Goal: Task Accomplishment & Management: Use online tool/utility

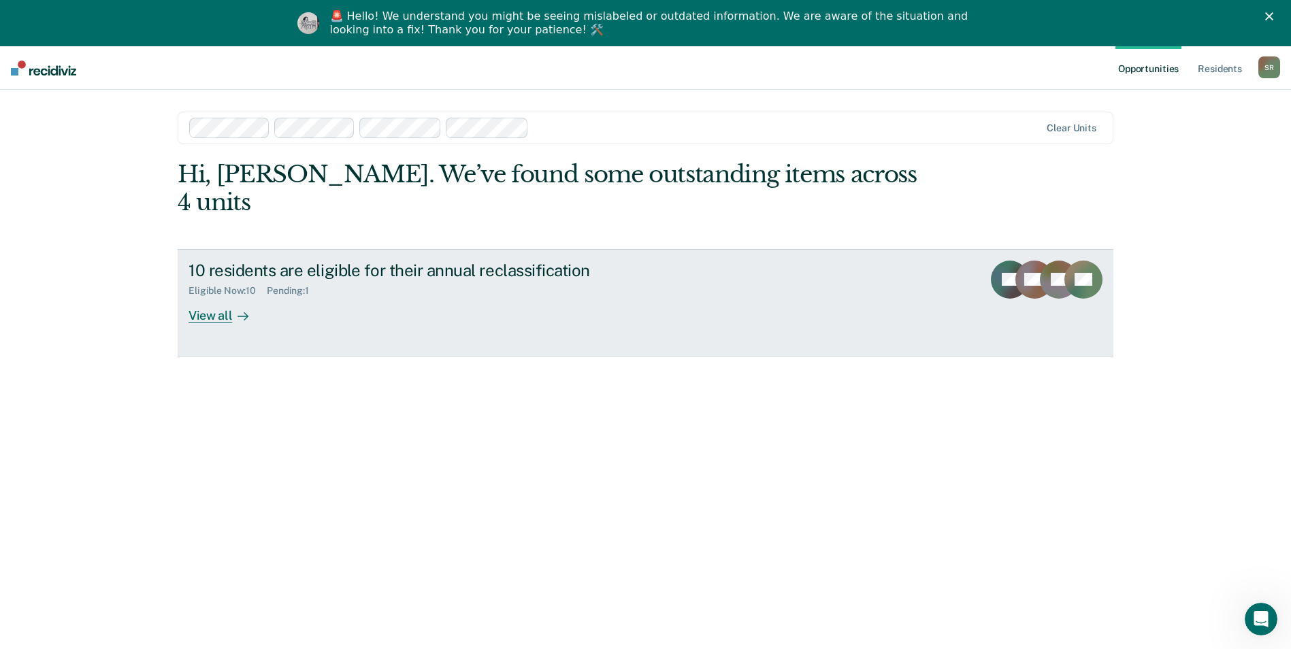
click at [289, 261] on div "10 residents are eligible for their annual reclassification" at bounding box center [427, 271] width 478 height 20
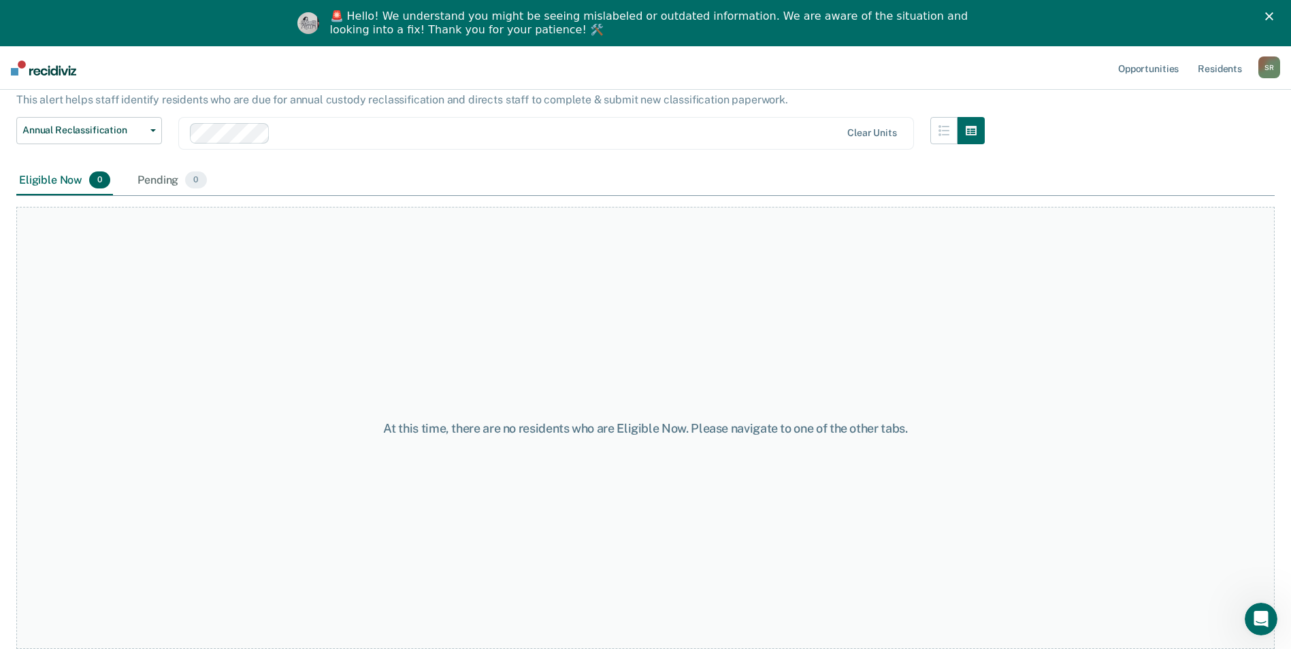
scroll to position [82, 0]
click at [401, 135] on div at bounding box center [546, 137] width 710 height 16
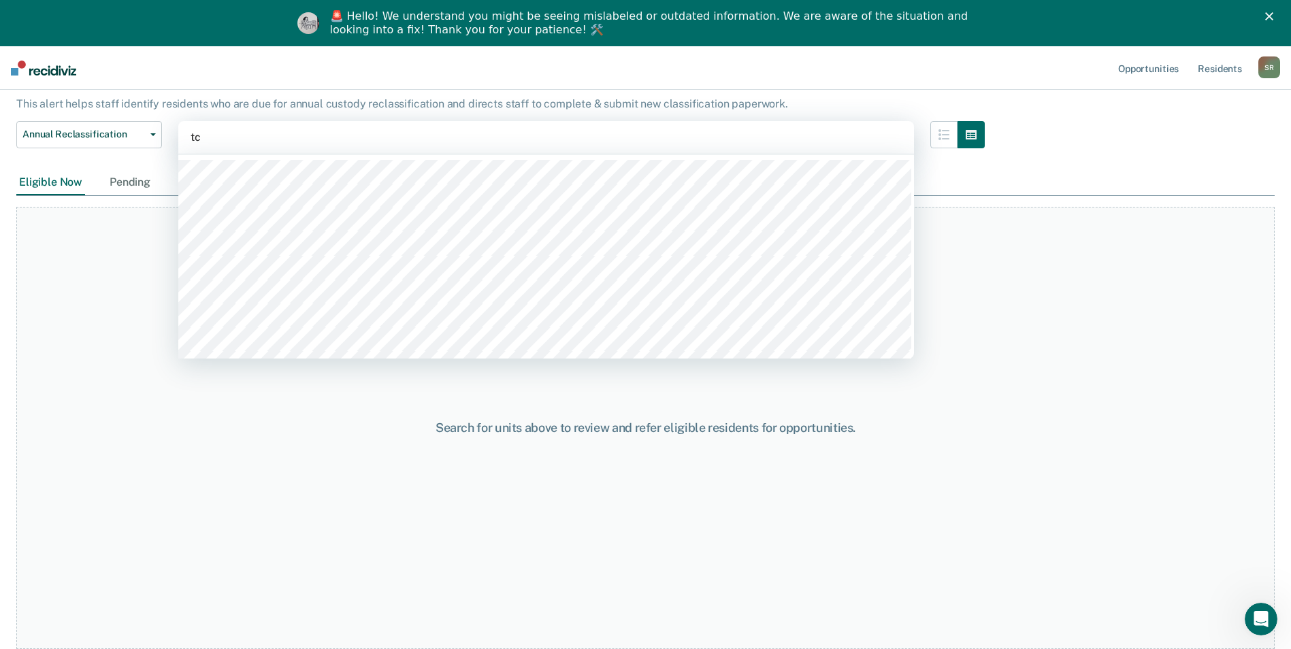
type input "tci"
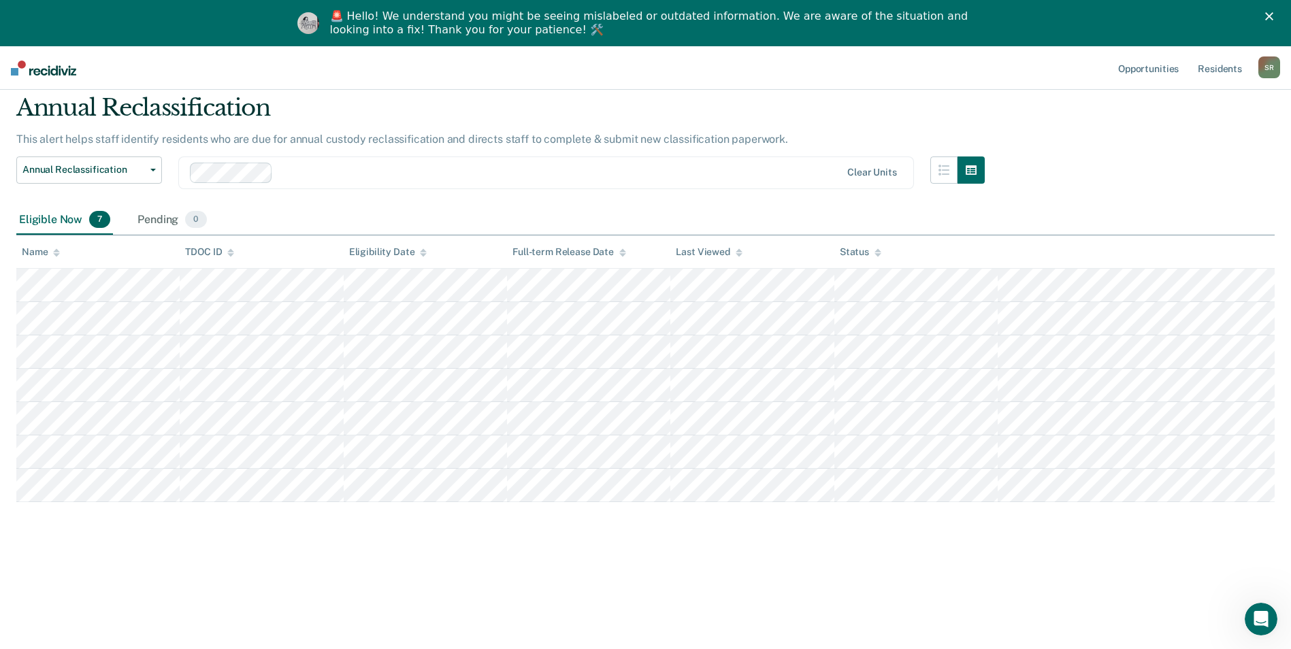
scroll to position [46, 0]
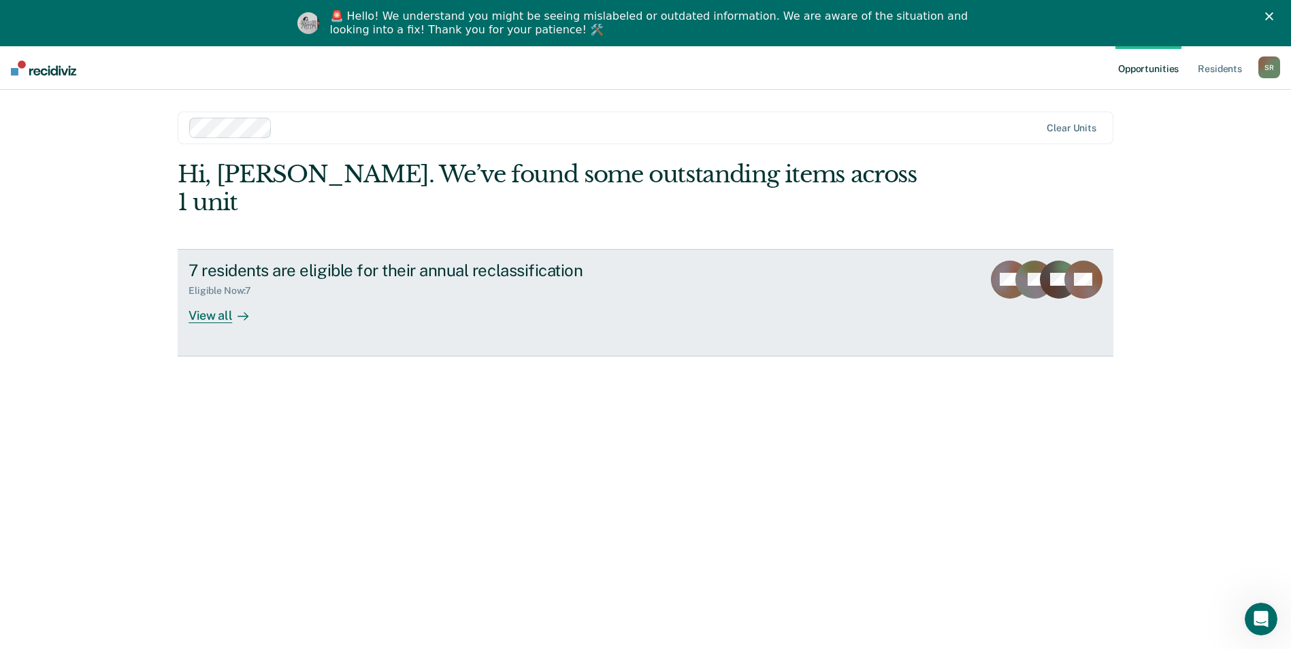
click at [205, 297] on div "View all" at bounding box center [226, 310] width 76 height 27
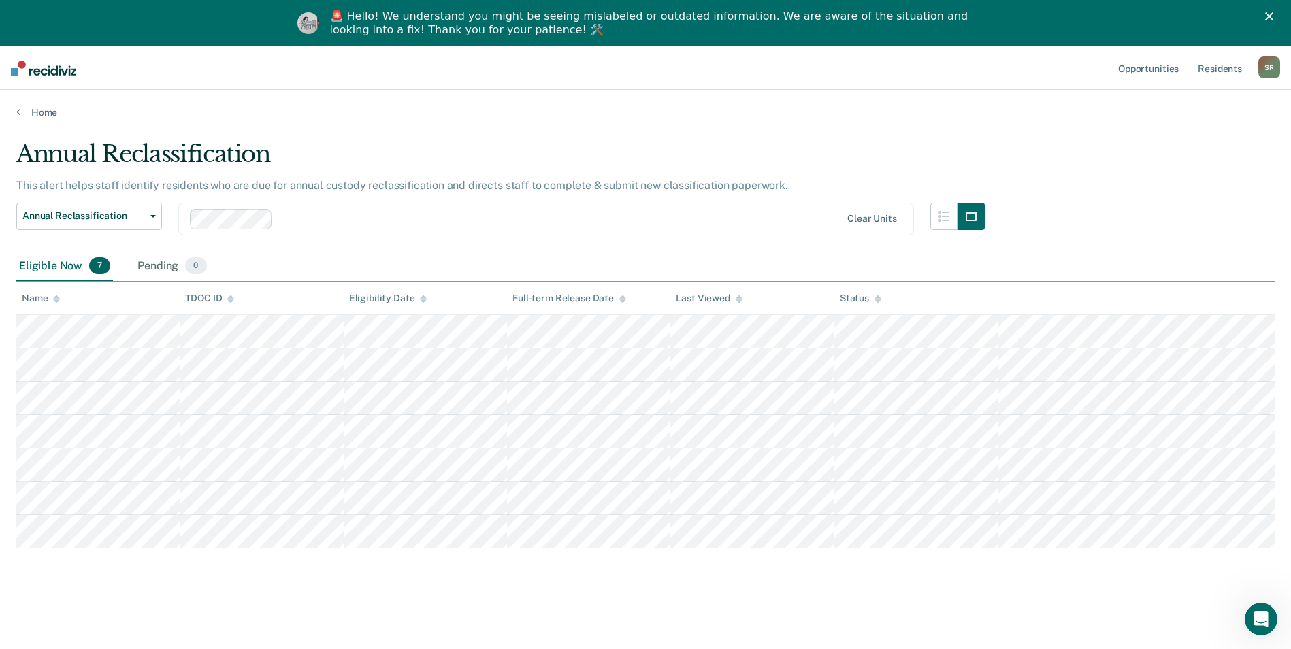
click at [423, 225] on div at bounding box center [559, 219] width 562 height 16
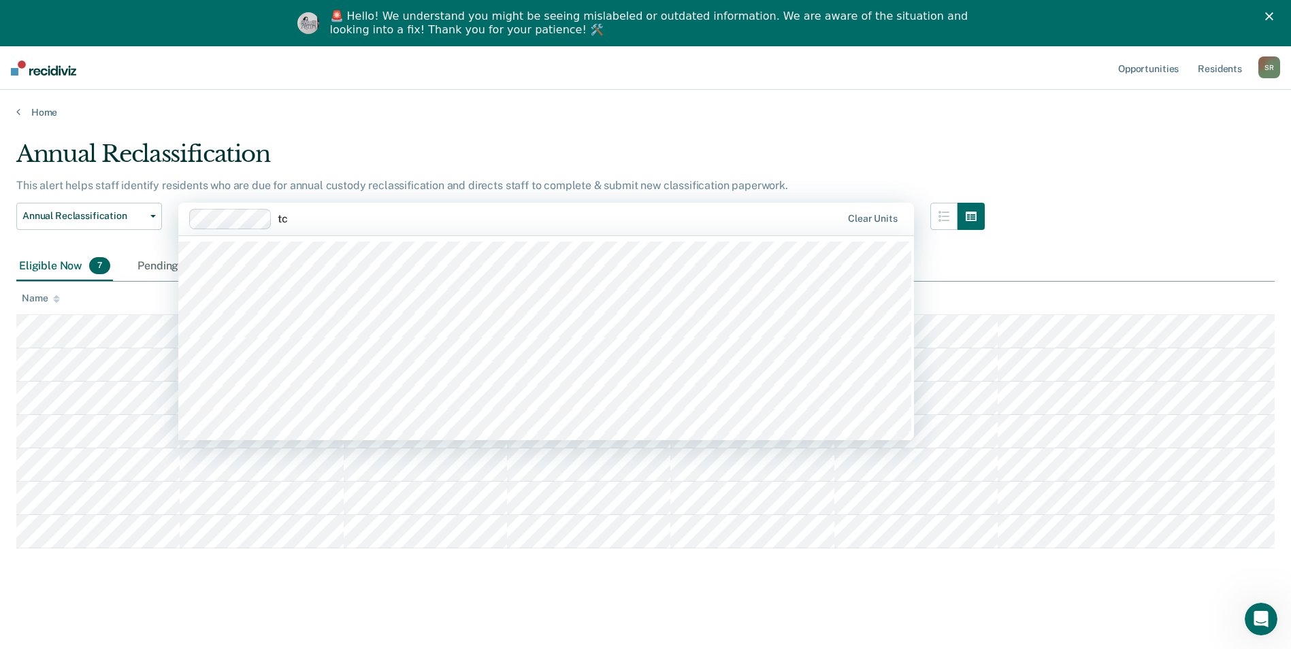
type input "tci"
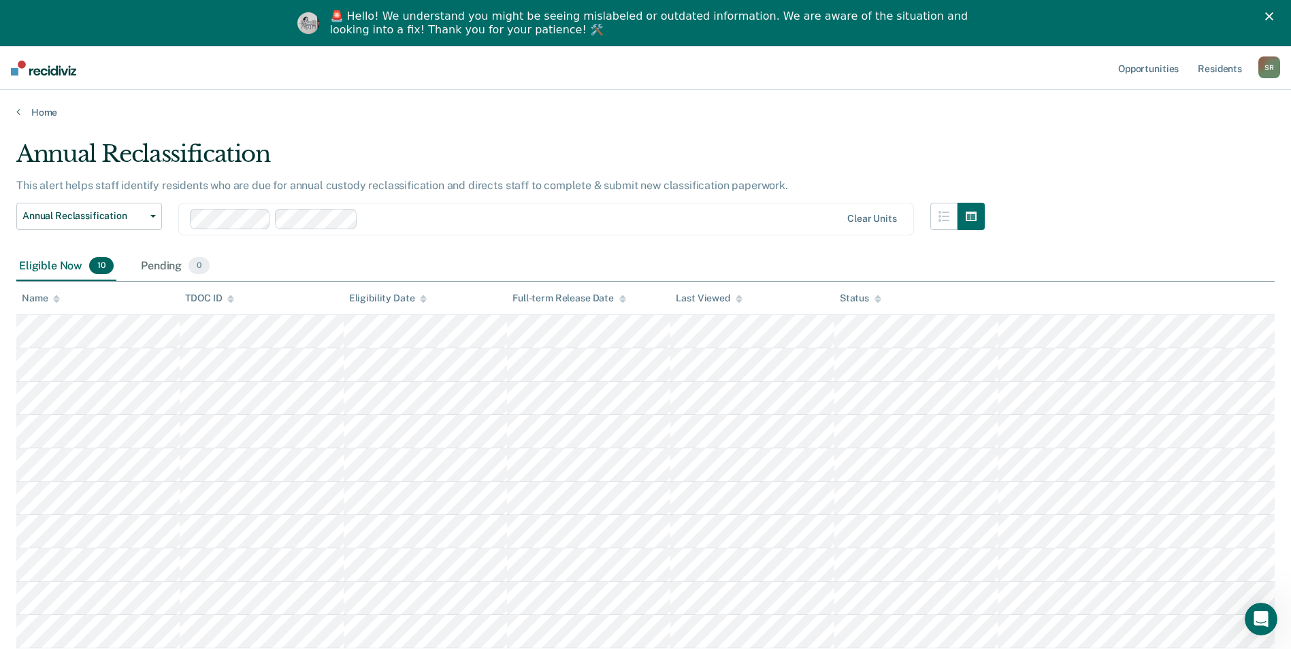
scroll to position [46, 0]
